Goal: Task Accomplishment & Management: Complete application form

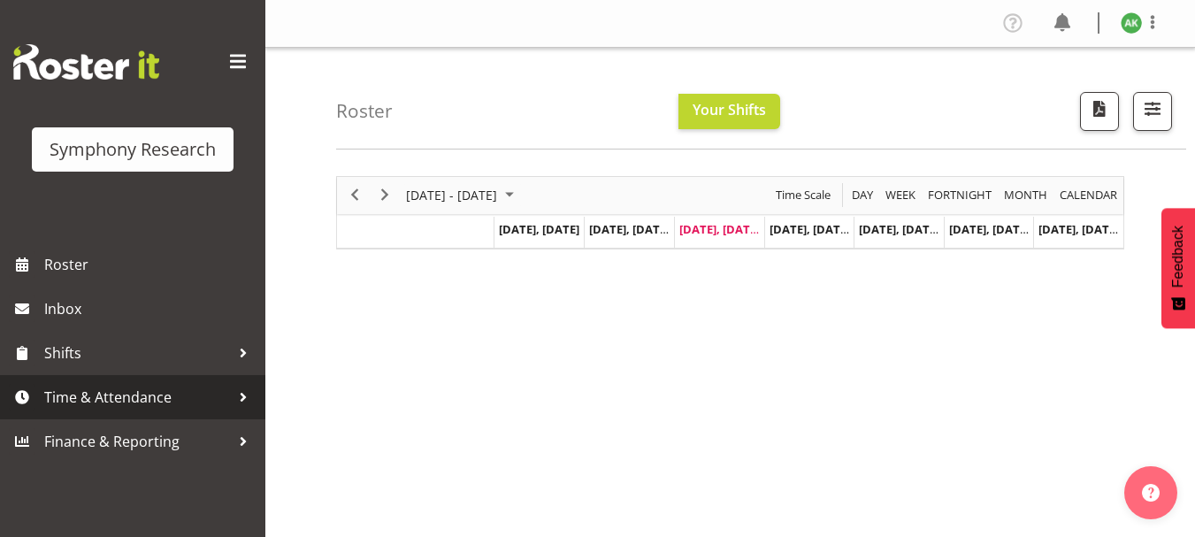
click at [133, 397] on span "Time & Attendance" at bounding box center [137, 397] width 186 height 27
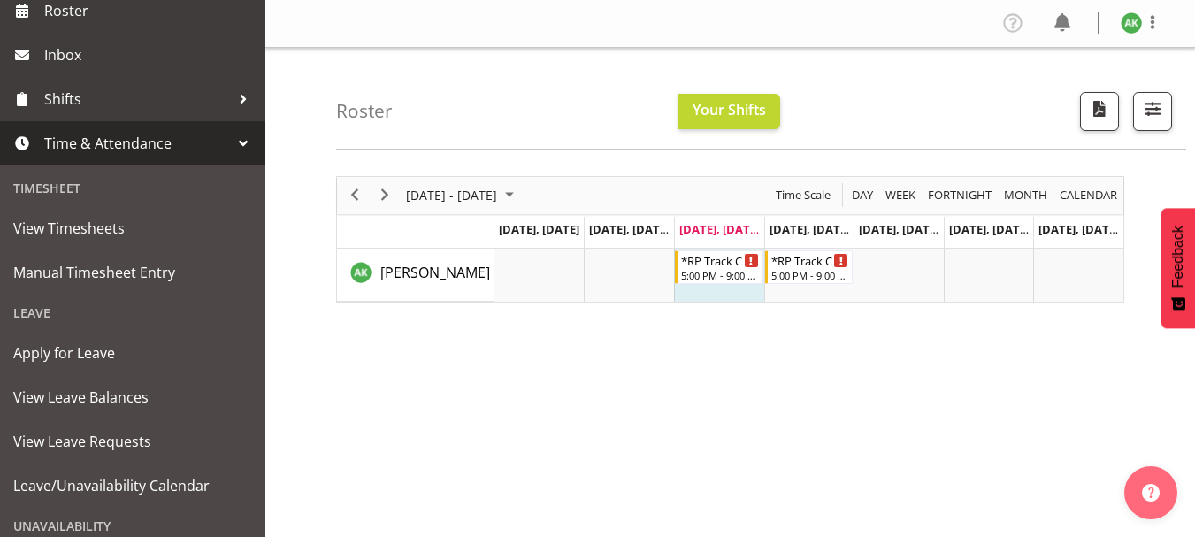
scroll to position [239, 0]
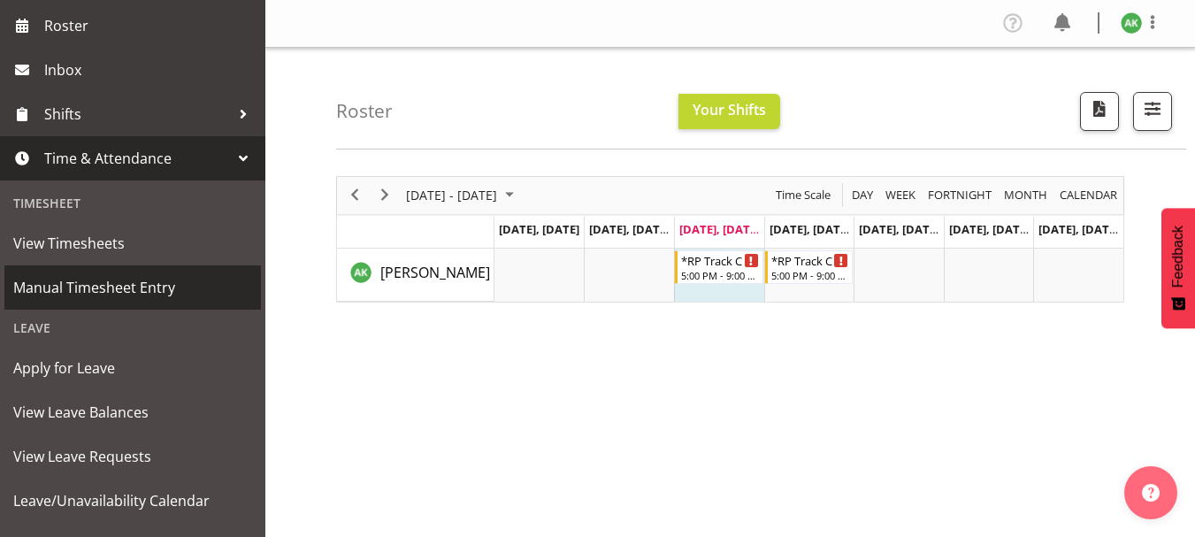
click at [105, 285] on span "Manual Timesheet Entry" at bounding box center [132, 287] width 239 height 27
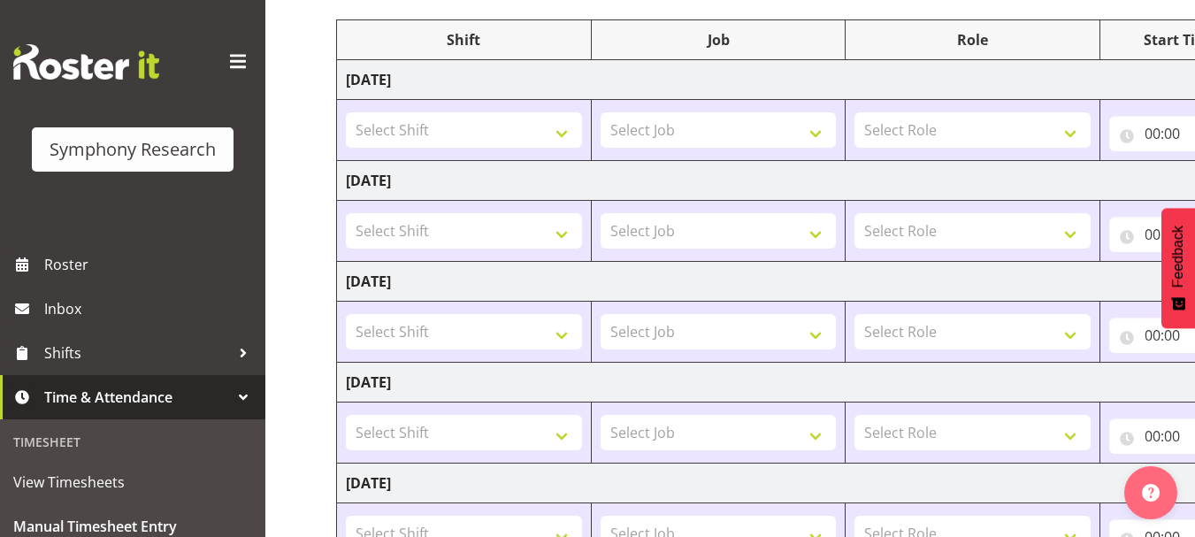
scroll to position [215, 0]
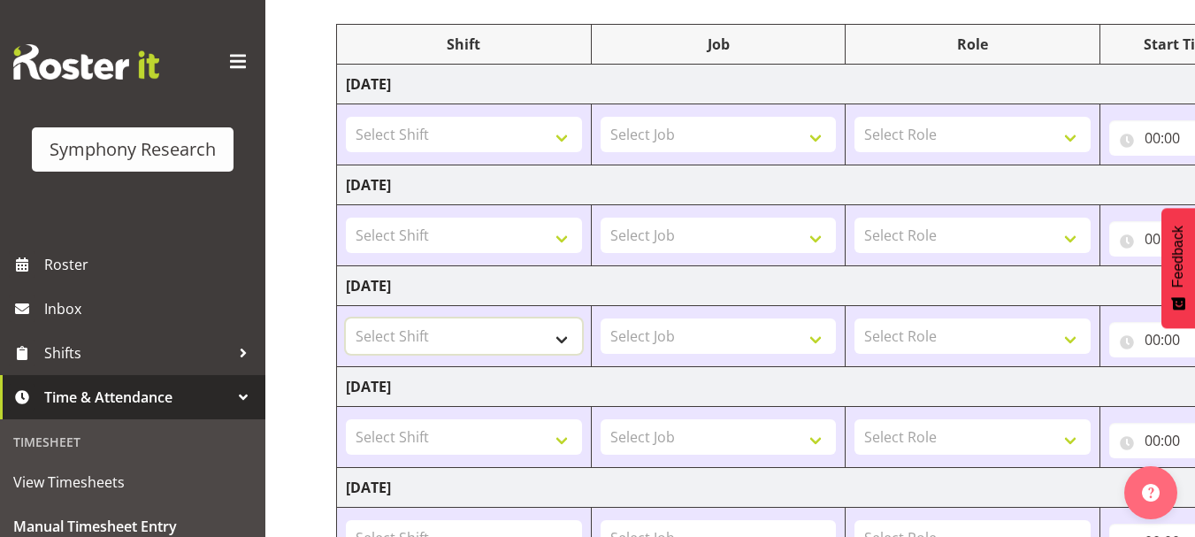
click at [563, 338] on select "Select Shift !!Project Briefing (Job to be assigned) !!Weekend Residential (Ros…" at bounding box center [464, 335] width 236 height 35
click at [566, 340] on select "Select Shift !!Project Briefing (Job to be assigned) !!Weekend Residential (Ros…" at bounding box center [464, 335] width 236 height 35
click at [799, 329] on select "Select Job 550060 IF Admin 553492 World Poll Aus Wave 2 Main 2025 553500 BFM Ju…" at bounding box center [718, 335] width 236 height 35
select select "10239"
click at [600, 318] on select "Select Job 550060 IF Admin 553492 World Poll Aus Wave 2 Main 2025 553500 BFM Ju…" at bounding box center [718, 335] width 236 height 35
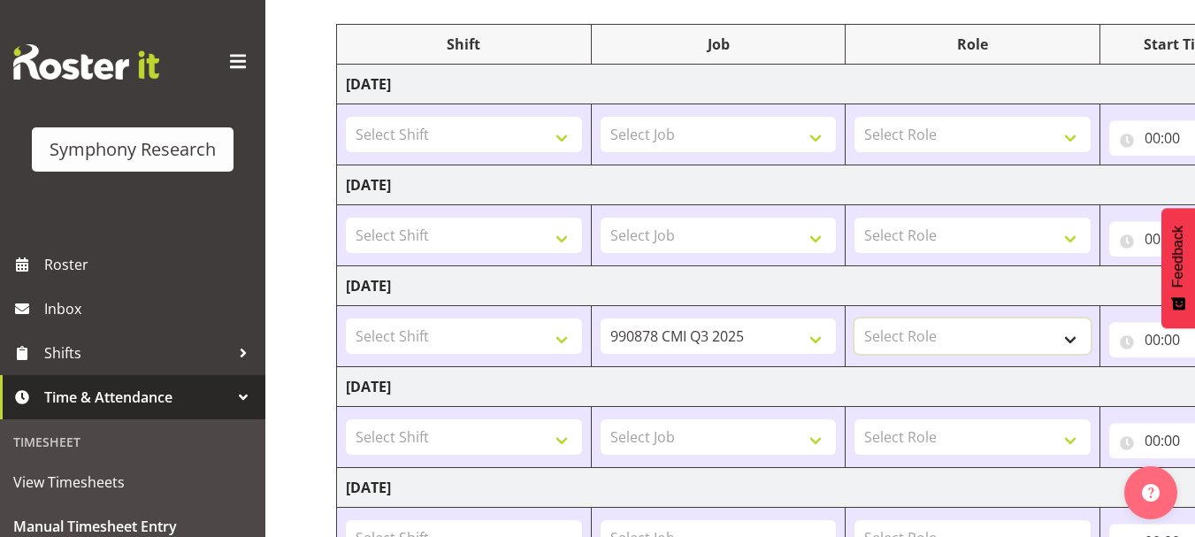
click at [1074, 342] on select "Select Role Briefing Interviewing" at bounding box center [972, 335] width 236 height 35
select select "47"
click at [854, 318] on select "Select Role Briefing Interviewing" at bounding box center [972, 335] width 236 height 35
click at [566, 240] on select "Select Shift !!Project Briefing (Job to be assigned) !!Weekend Residential (Ros…" at bounding box center [464, 235] width 236 height 35
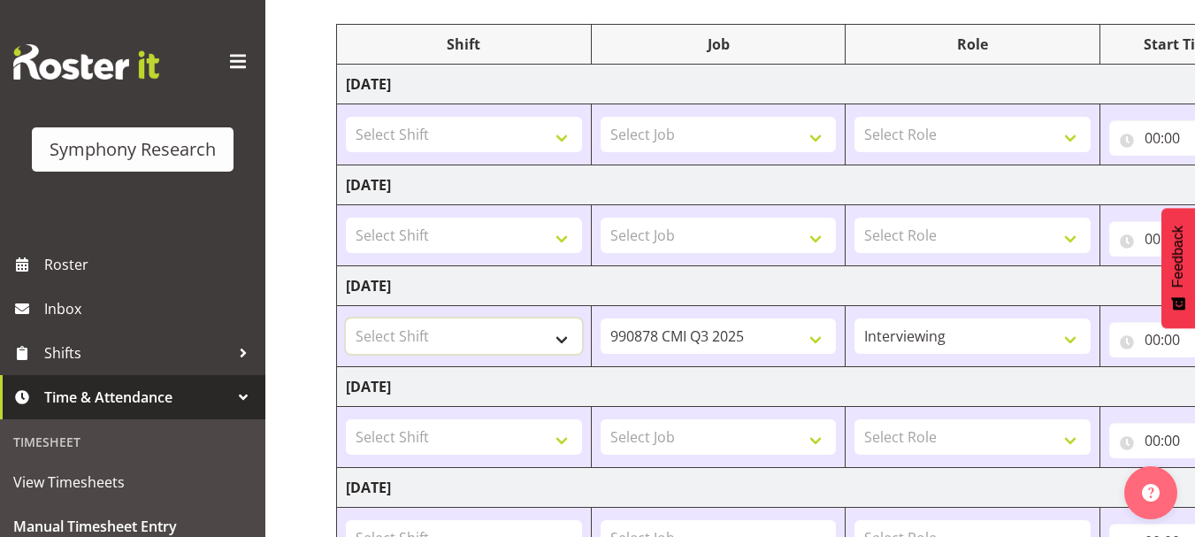
click at [565, 341] on select "Select Shift !!Project Briefing (Job to be assigned) !!Weekend Residential (Ros…" at bounding box center [464, 335] width 236 height 35
select select "48116"
click at [346, 318] on select "Select Shift !!Project Briefing (Job to be assigned) !!Weekend Residential (Ros…" at bounding box center [464, 335] width 236 height 35
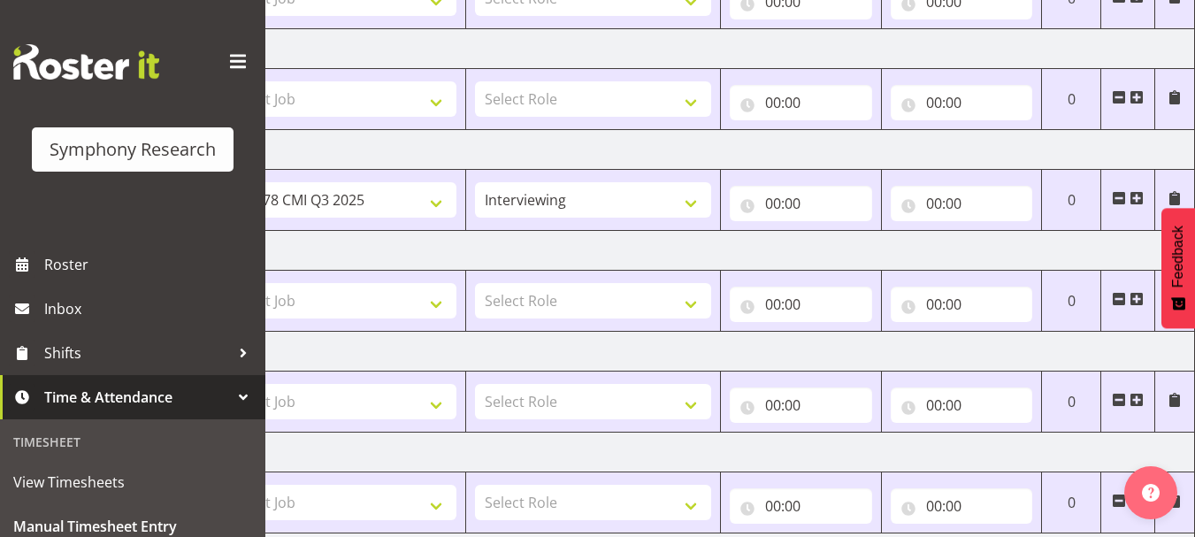
scroll to position [354, 0]
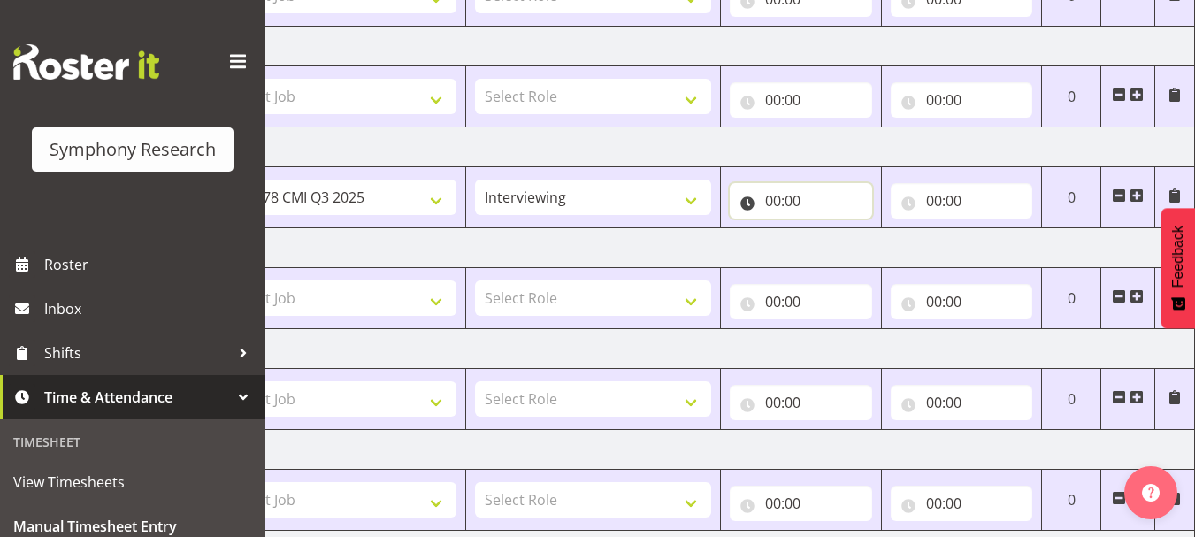
click at [781, 201] on input "00:00" at bounding box center [801, 200] width 142 height 35
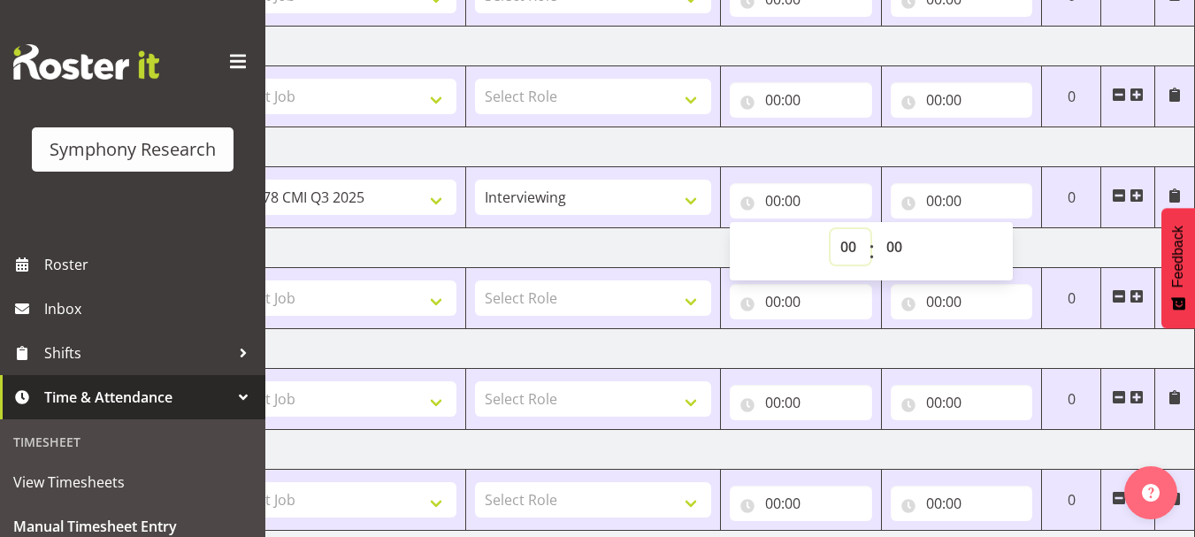
click at [842, 250] on select "00 01 02 03 04 05 06 07 08 09 10 11 12 13 14 15 16 17 18 19 20 21 22 23" at bounding box center [850, 246] width 40 height 35
select select "17"
click at [830, 229] on select "00 01 02 03 04 05 06 07 08 09 10 11 12 13 14 15 16 17 18 19 20 21 22 23" at bounding box center [850, 246] width 40 height 35
type input "17:00"
click at [929, 204] on input "00:00" at bounding box center [962, 200] width 142 height 35
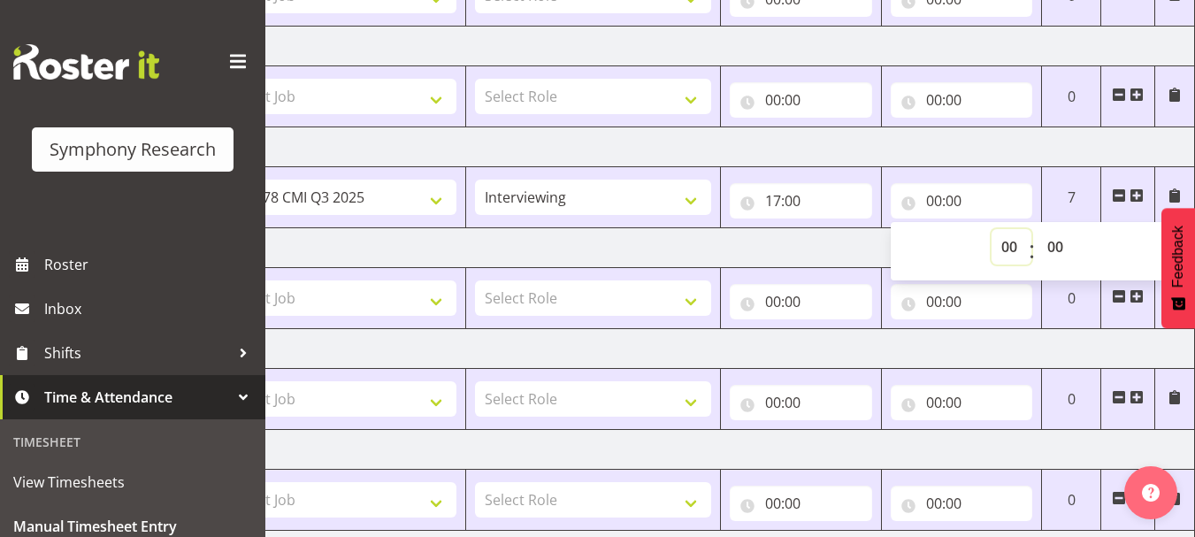
click at [1007, 248] on select "00 01 02 03 04 05 06 07 08 09 10 11 12 13 14 15 16 17 18 19 20 21 22 23" at bounding box center [1011, 246] width 40 height 35
select select "21"
click at [991, 229] on select "00 01 02 03 04 05 06 07 08 09 10 11 12 13 14 15 16 17 18 19 20 21 22 23" at bounding box center [1011, 246] width 40 height 35
type input "21:00"
click at [1040, 348] on td "Friday 15th August 2025" at bounding box center [576, 349] width 1237 height 40
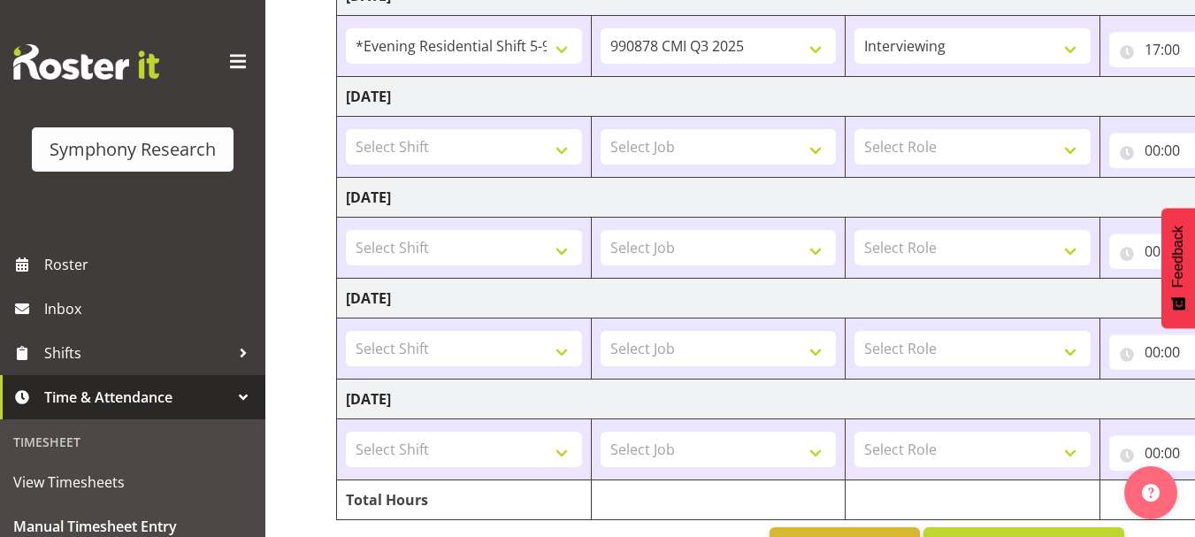
scroll to position [501, 0]
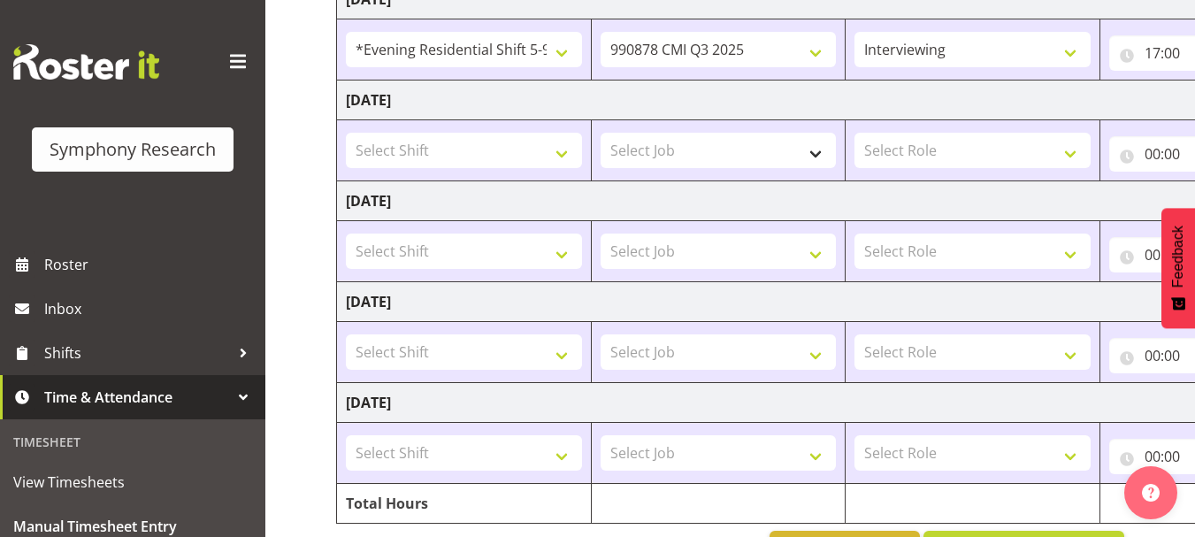
drag, startPoint x: 991, startPoint y: 101, endPoint x: 829, endPoint y: 134, distance: 166.1
click at [820, 135] on tbody "Monday 11th August 2025 Select Shift !!Project Briefing (Job to be assigned) !!…" at bounding box center [955, 150] width 1237 height 745
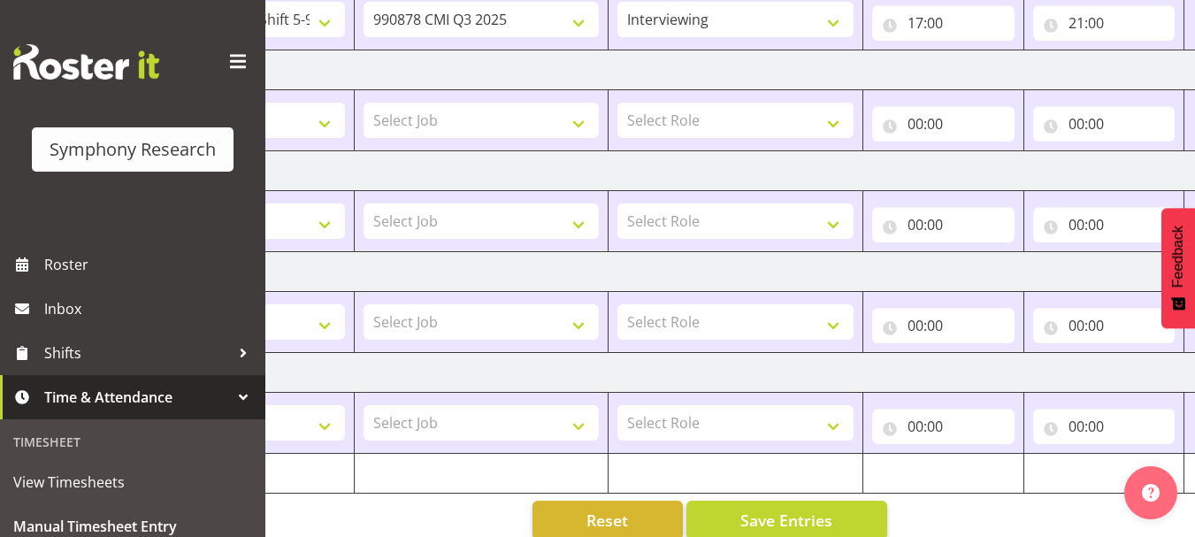
scroll to position [561, 0]
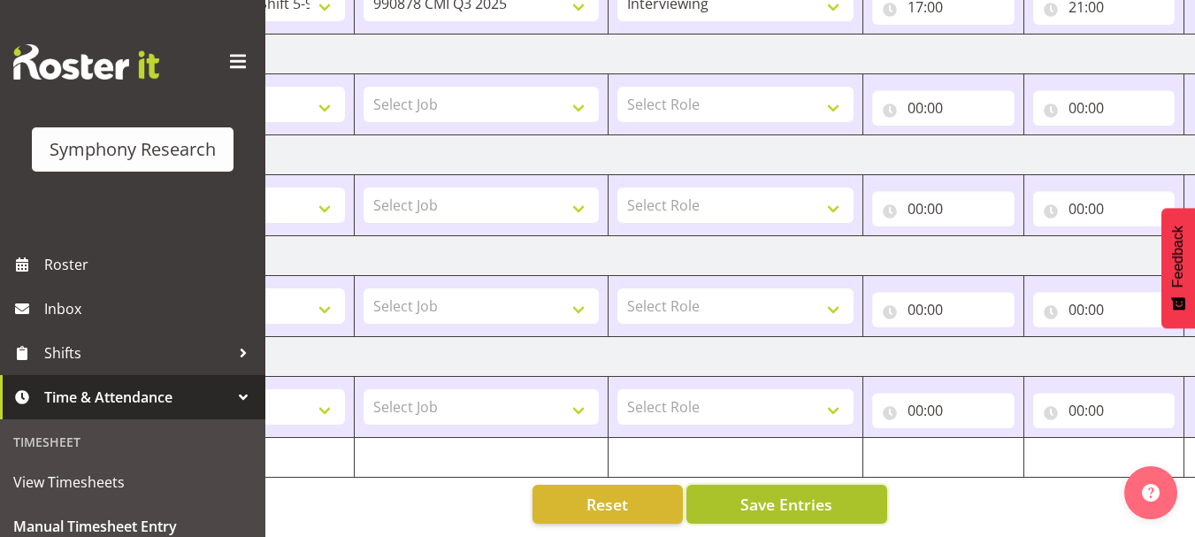
click at [800, 493] on span "Save Entries" at bounding box center [786, 504] width 92 height 23
